Goal: Task Accomplishment & Management: Use online tool/utility

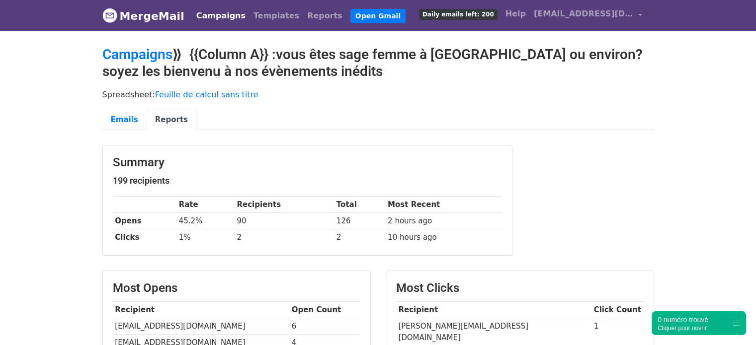
click at [477, 326] on td "caroline.deletang.sf@gmail.com" at bounding box center [493, 333] width 195 height 28
copy tr "caroline.deletang.sf@gmail.com"
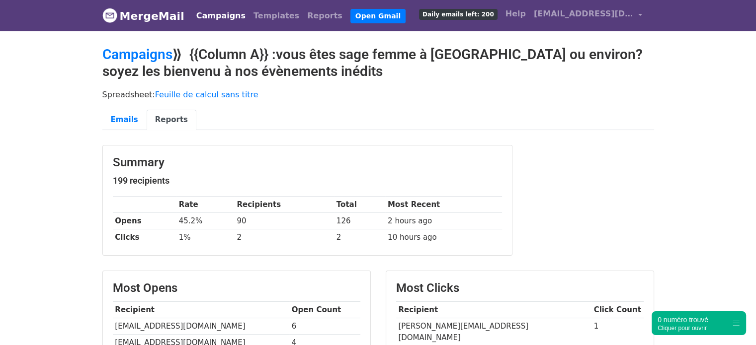
copy tr "melissa.henni13@gmail.com"
click at [143, 54] on link "Campaigns" at bounding box center [137, 54] width 70 height 16
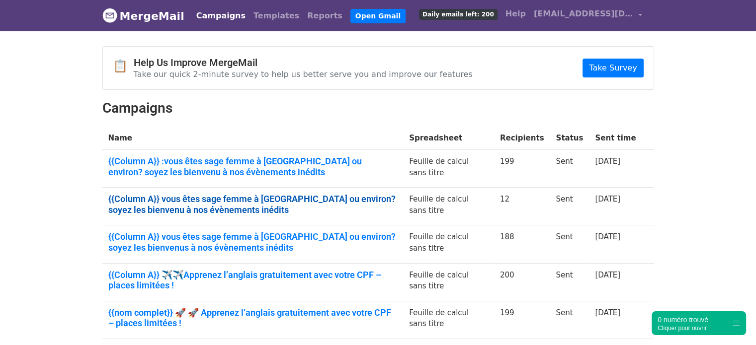
click at [203, 209] on link "{{Column A}} vous êtes sage femme à Marseille ou environ? soyez les bienvenu à …" at bounding box center [252, 204] width 289 height 21
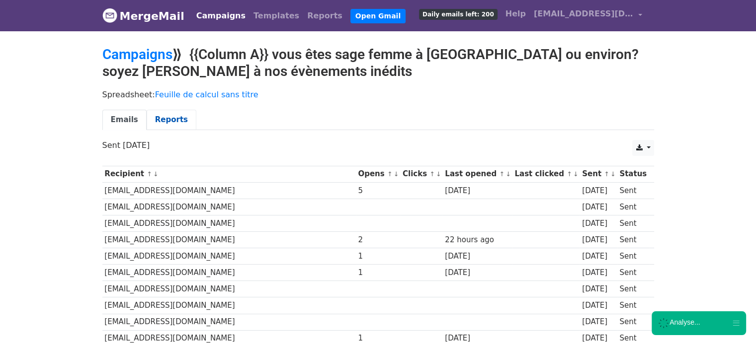
click at [161, 126] on link "Reports" at bounding box center [172, 120] width 50 height 20
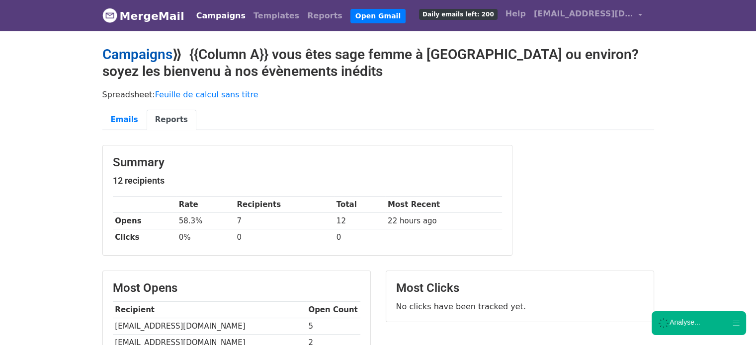
click at [140, 53] on link "Campaigns" at bounding box center [137, 54] width 70 height 16
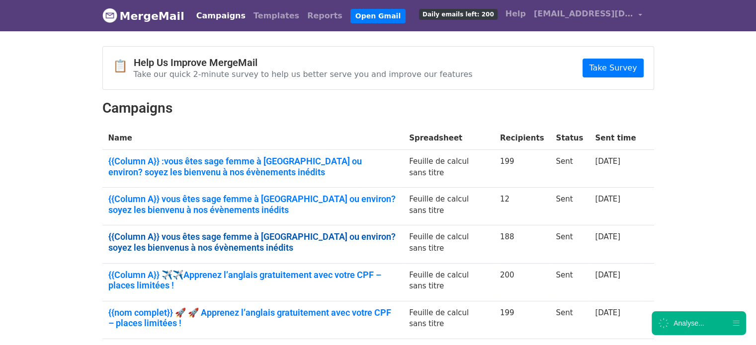
click at [228, 235] on link "{{Column A}} vous êtes sage femme à [GEOGRAPHIC_DATA] ou environ? soyez les bie…" at bounding box center [252, 242] width 289 height 21
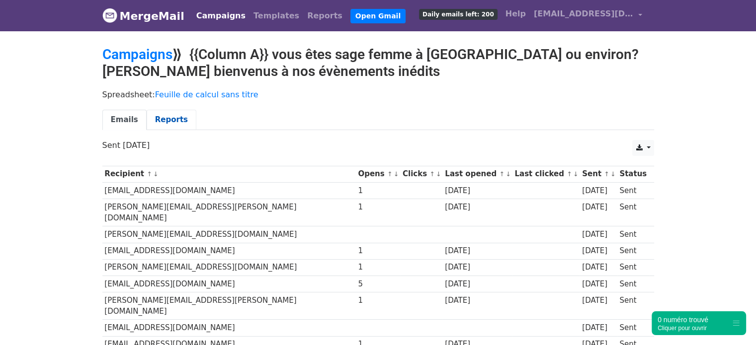
click at [166, 122] on link "Reports" at bounding box center [172, 120] width 50 height 20
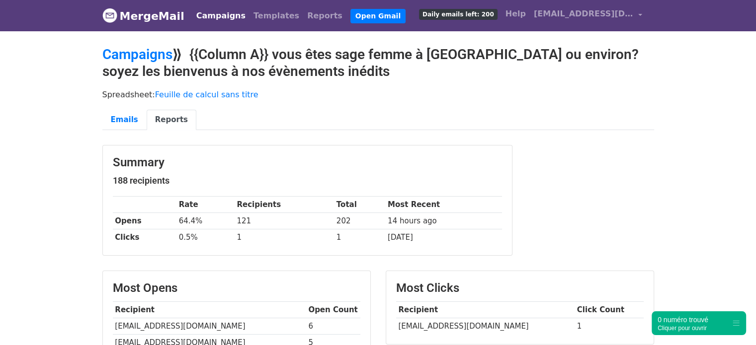
click at [431, 322] on td "[EMAIL_ADDRESS][DOMAIN_NAME]" at bounding box center [485, 327] width 178 height 16
copy tr "[EMAIL_ADDRESS][DOMAIN_NAME]"
click at [155, 63] on h2 "Campaigns ⟫ {{Column A}} vous êtes sage femme à Marseille ou environ? soyez les…" at bounding box center [378, 62] width 552 height 33
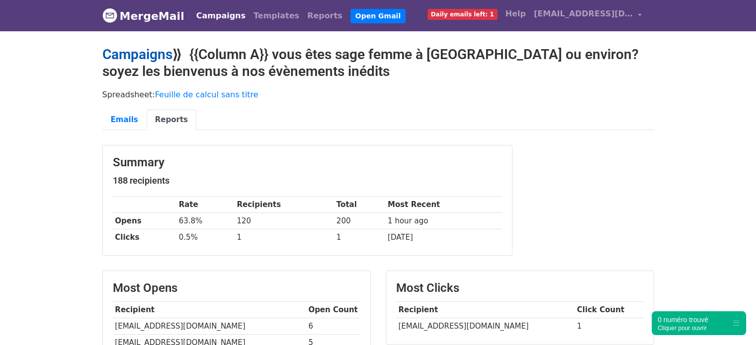
click at [158, 55] on link "Campaigns" at bounding box center [137, 54] width 70 height 16
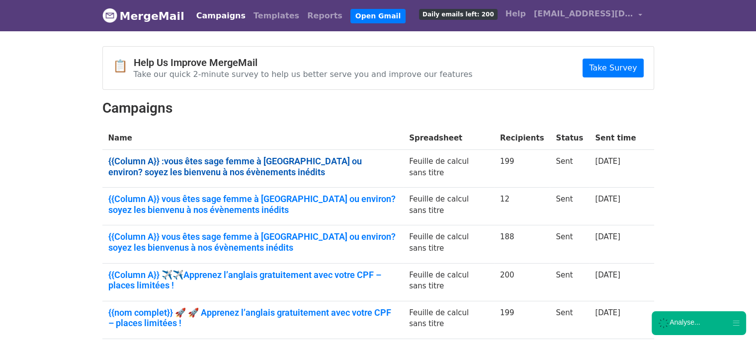
click at [220, 163] on link "{{Column A}} :vous êtes sage femme à [GEOGRAPHIC_DATA] ou environ? soyez les bi…" at bounding box center [252, 166] width 289 height 21
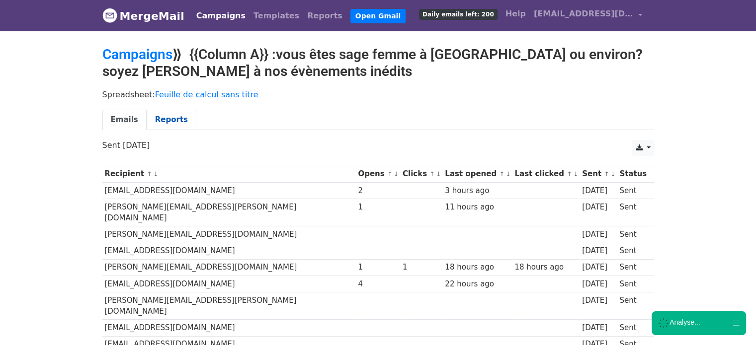
click at [161, 127] on link "Reports" at bounding box center [172, 120] width 50 height 20
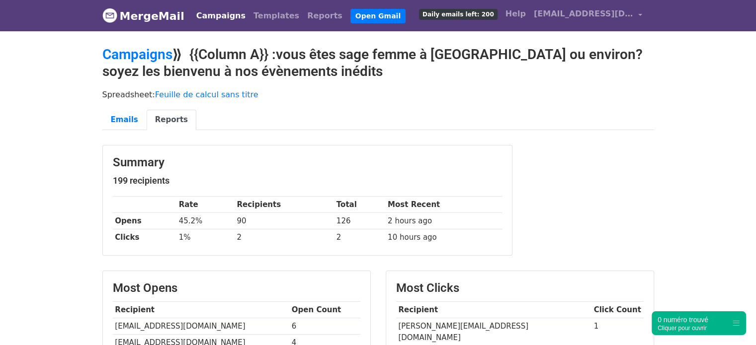
click at [459, 327] on td "[PERSON_NAME][EMAIL_ADDRESS][DOMAIN_NAME]" at bounding box center [493, 333] width 195 height 28
copy tr "[PERSON_NAME][EMAIL_ADDRESS][DOMAIN_NAME]"
